Goal: Information Seeking & Learning: Learn about a topic

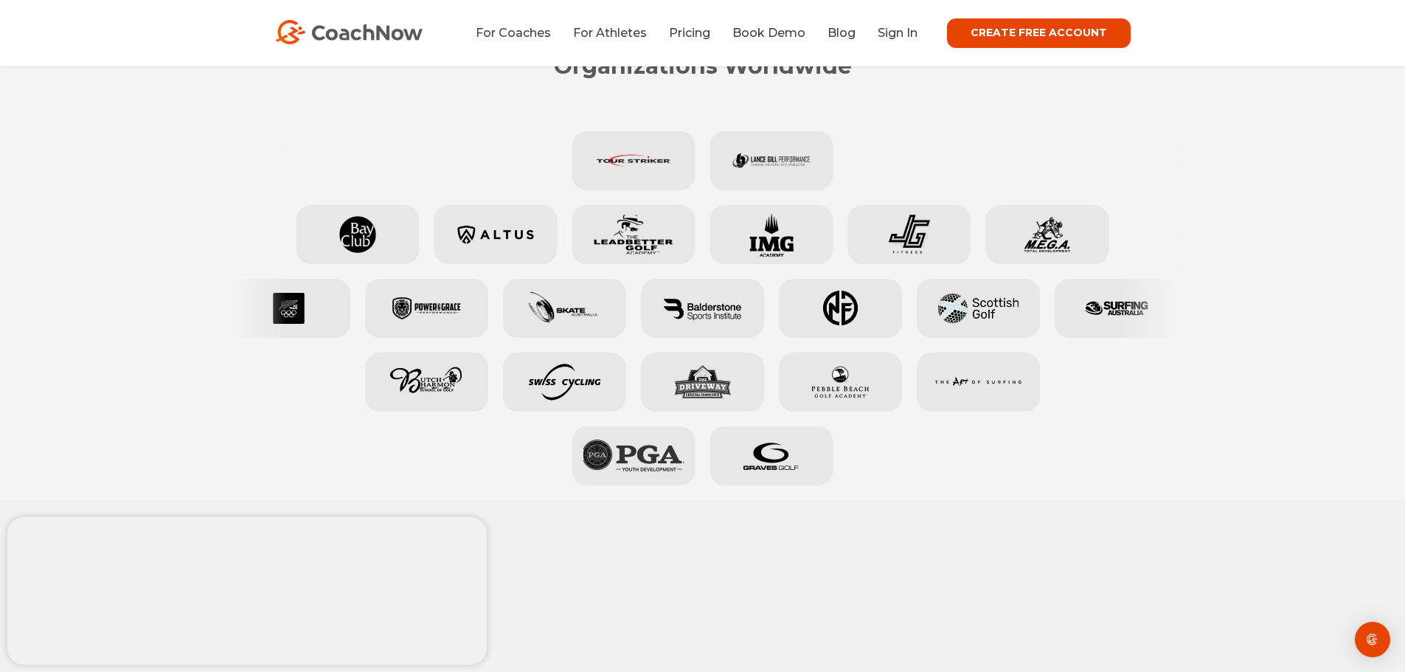
scroll to position [737, 0]
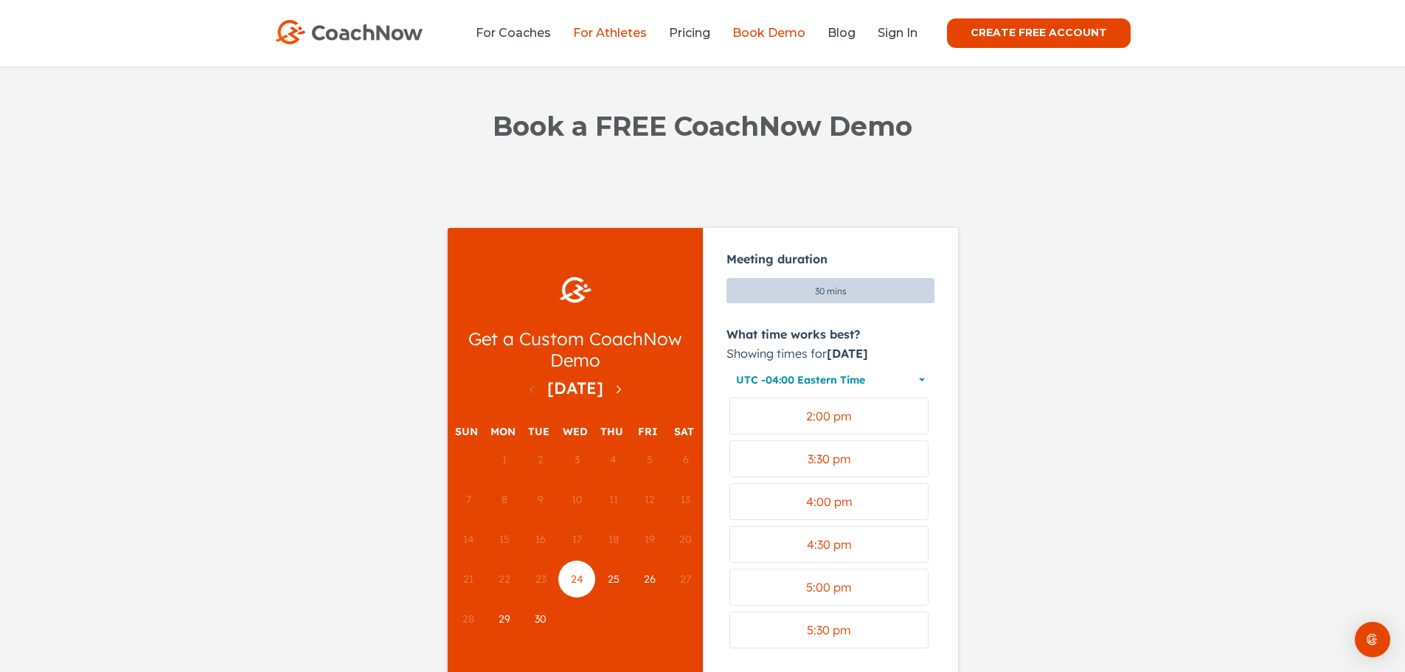
click at [624, 30] on link "For Athletes" at bounding box center [610, 33] width 74 height 14
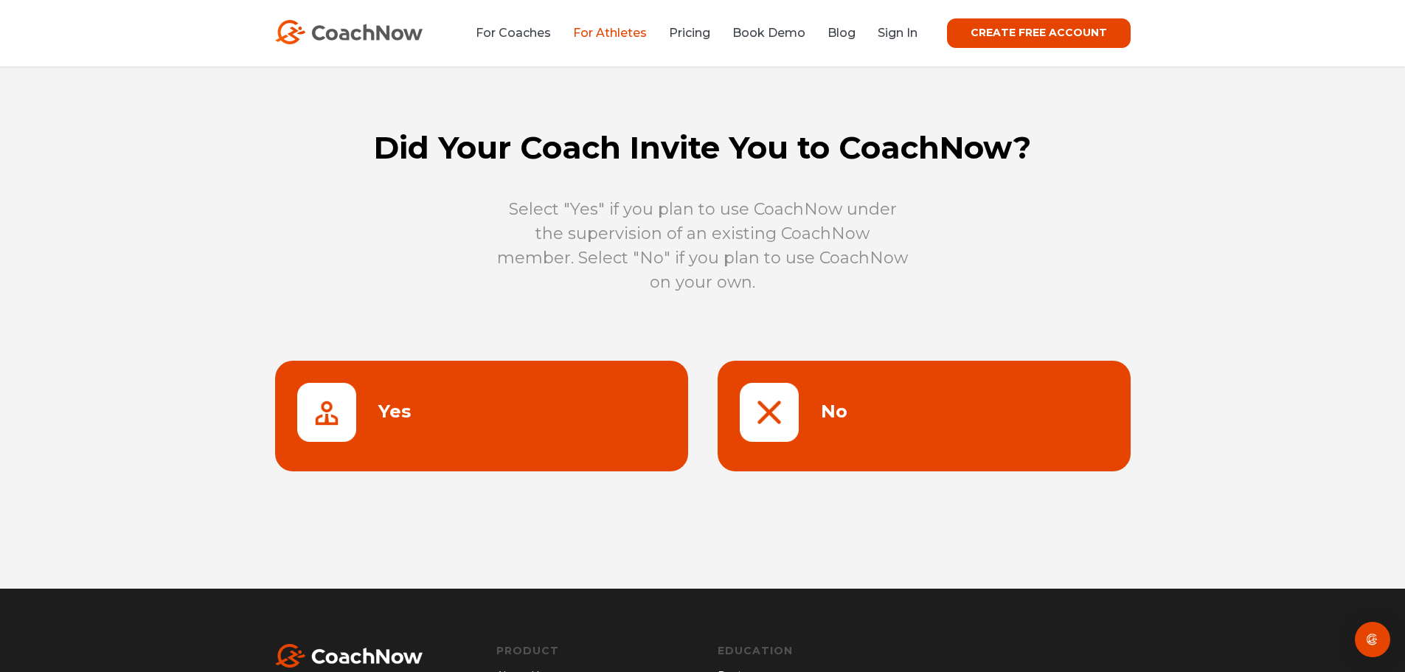
click at [825, 409] on link at bounding box center [923, 416] width 413 height 111
